Goal: Check status: Check status

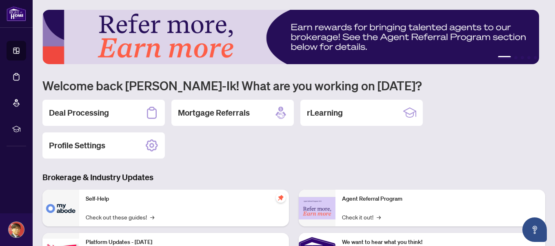
click at [112, 113] on div "Deal Processing" at bounding box center [103, 113] width 123 height 26
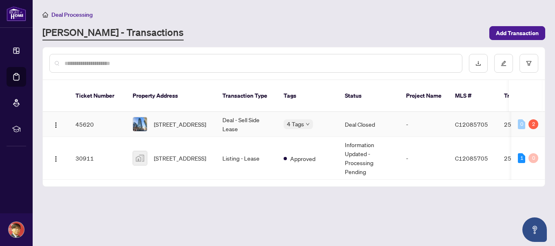
click at [357, 115] on td "Deal Closed" at bounding box center [369, 124] width 61 height 25
